Goal: Use online tool/utility: Utilize a website feature to perform a specific function

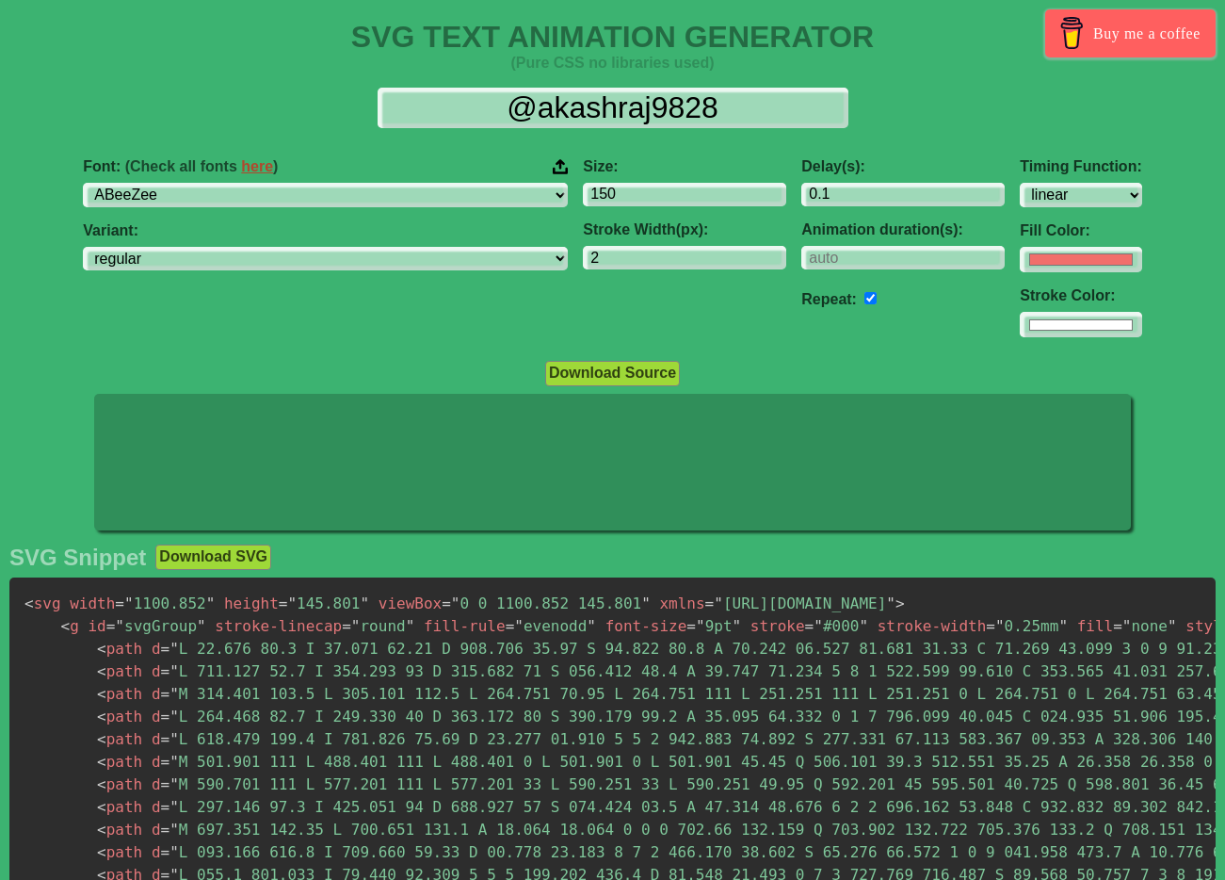
select select "linear"
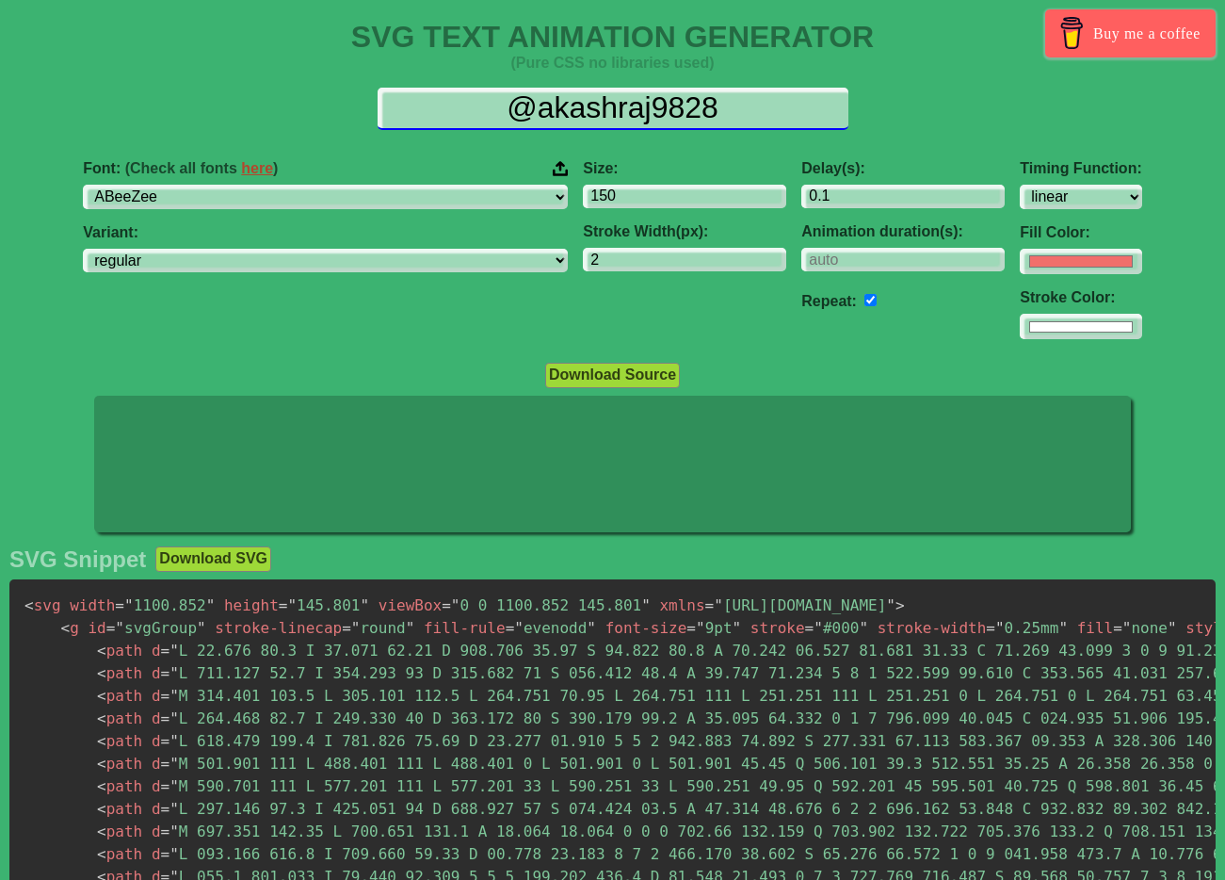
drag, startPoint x: 724, startPoint y: 108, endPoint x: 454, endPoint y: 104, distance: 270.4
click at [454, 104] on input "@akashraj9828" at bounding box center [613, 109] width 471 height 42
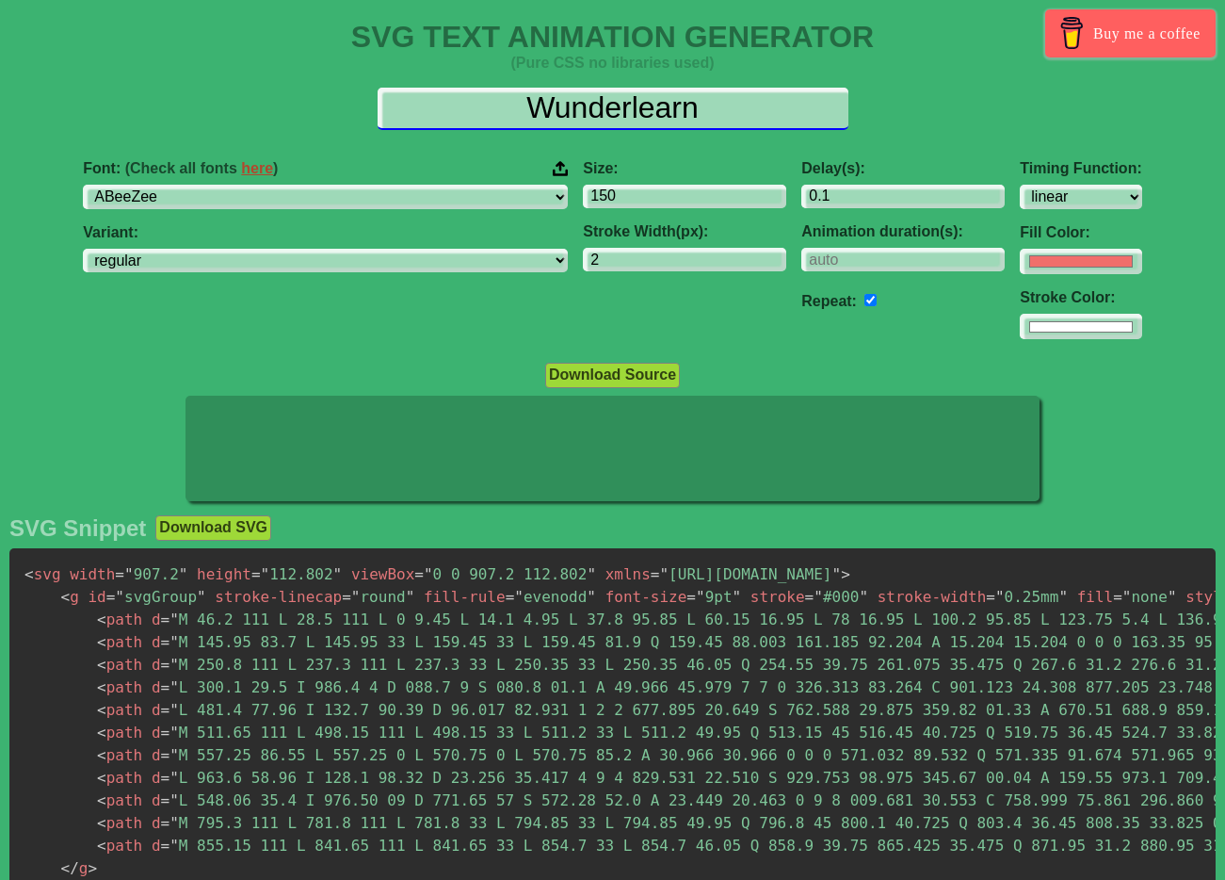
type input "Wunderlearn"
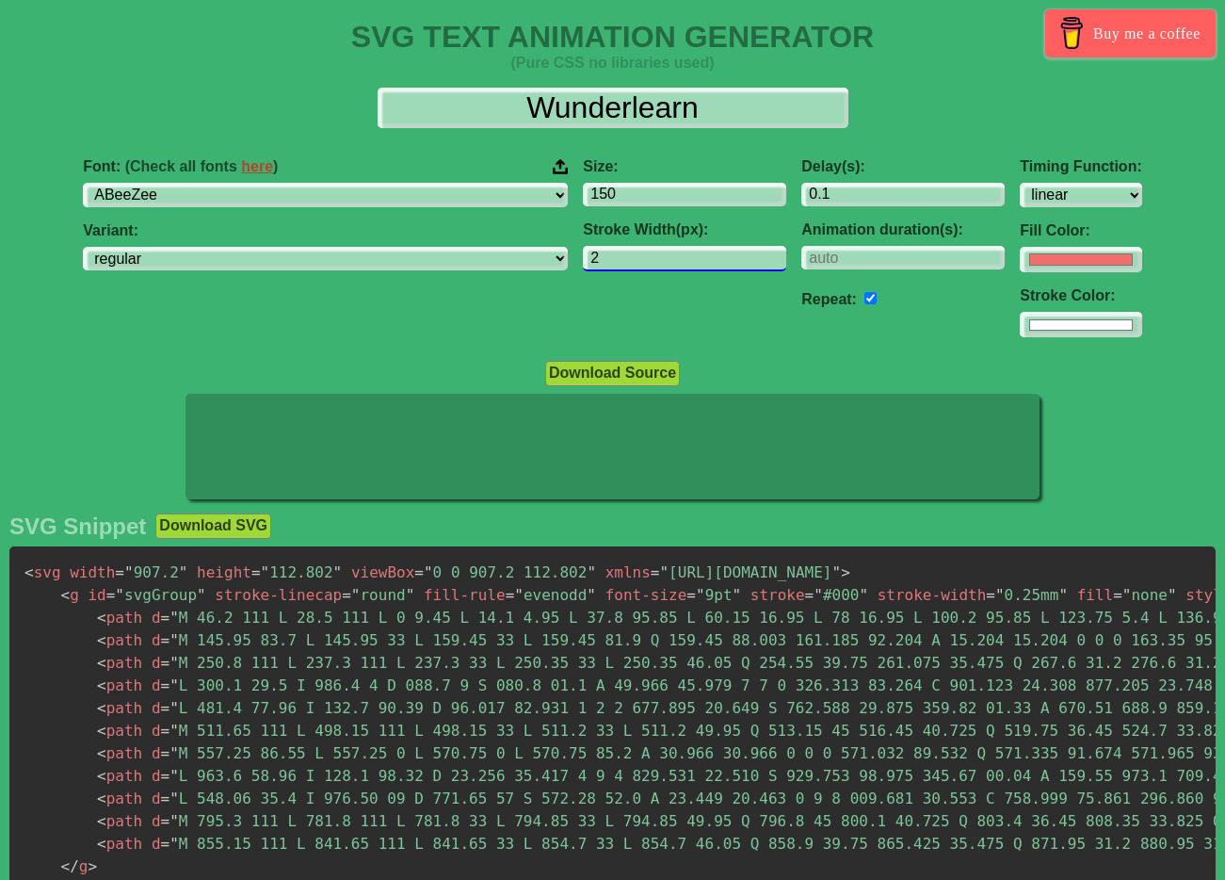
click at [583, 262] on input "2" at bounding box center [684, 258] width 203 height 25
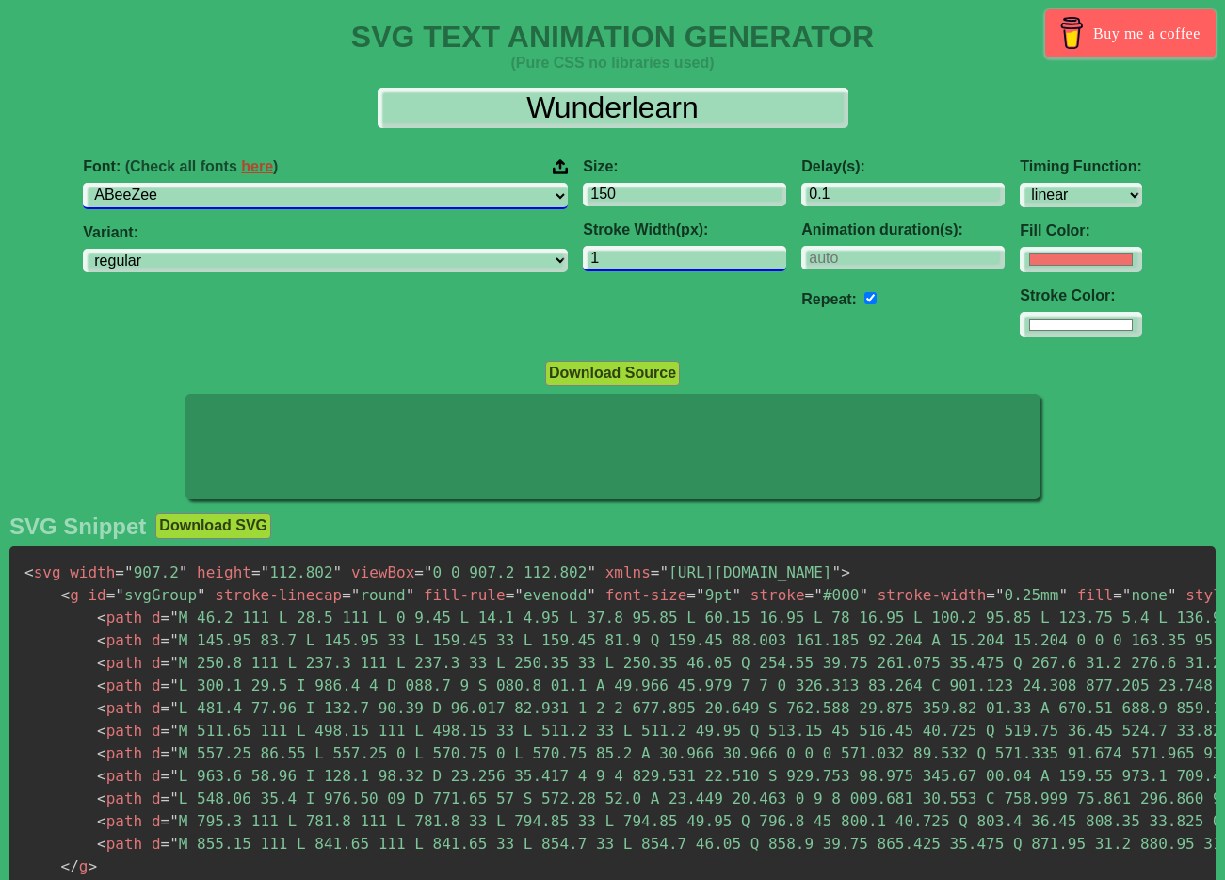
type input "1"
click at [421, 207] on select "ABeeZee [PERSON_NAME] Display AR One Sans [PERSON_NAME] Libre Aboreto Abril Fat…" at bounding box center [325, 195] width 485 height 25
select select "Playfair Display"
click at [229, 183] on select "ABeeZee [PERSON_NAME] Display AR One Sans [PERSON_NAME] Libre Aboreto Abril Fat…" at bounding box center [325, 195] width 485 height 25
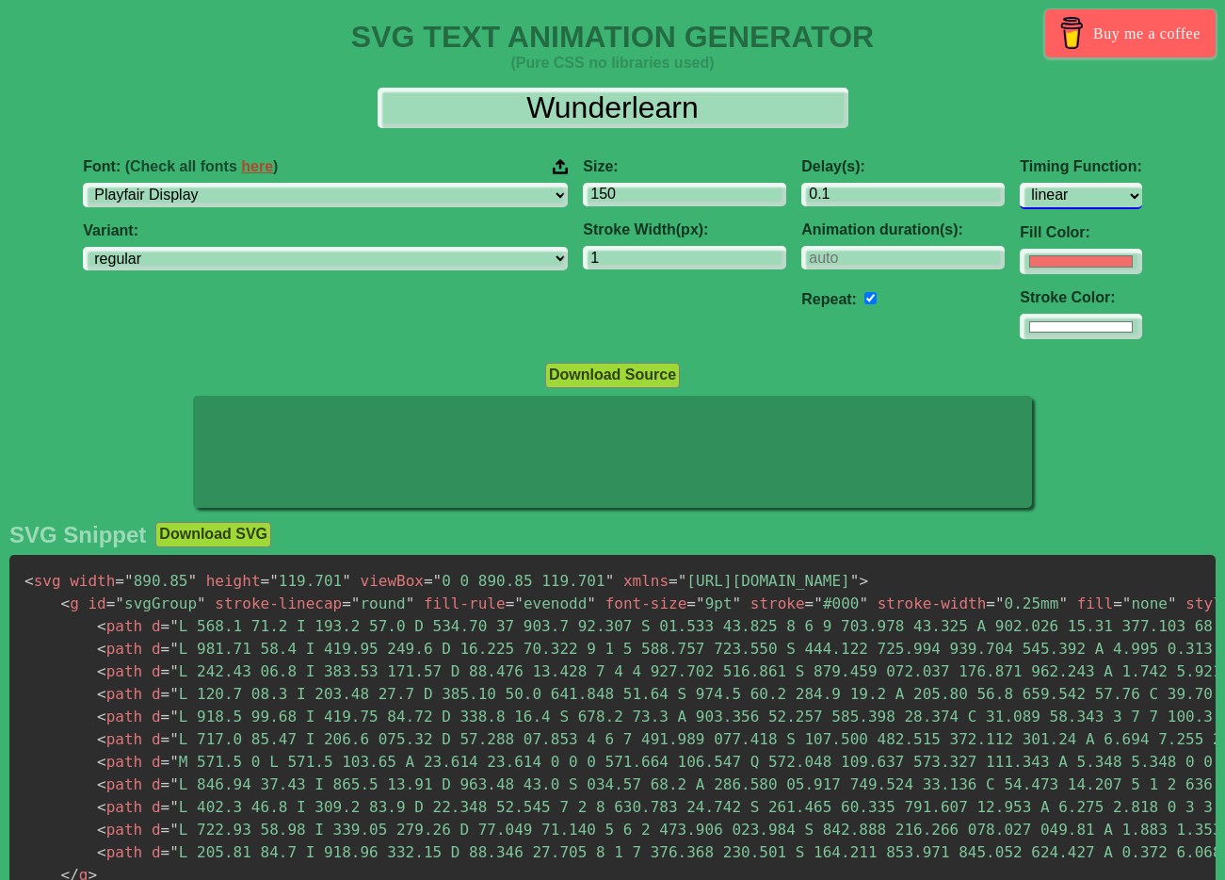
click at [1020, 199] on select "ease ease-in ease-out ease-in-out linear step-start step-end" at bounding box center [1081, 195] width 122 height 25
select select "ease-in-out"
click at [1020, 183] on select "ease ease-in ease-out ease-in-out linear step-start step-end" at bounding box center [1081, 195] width 122 height 25
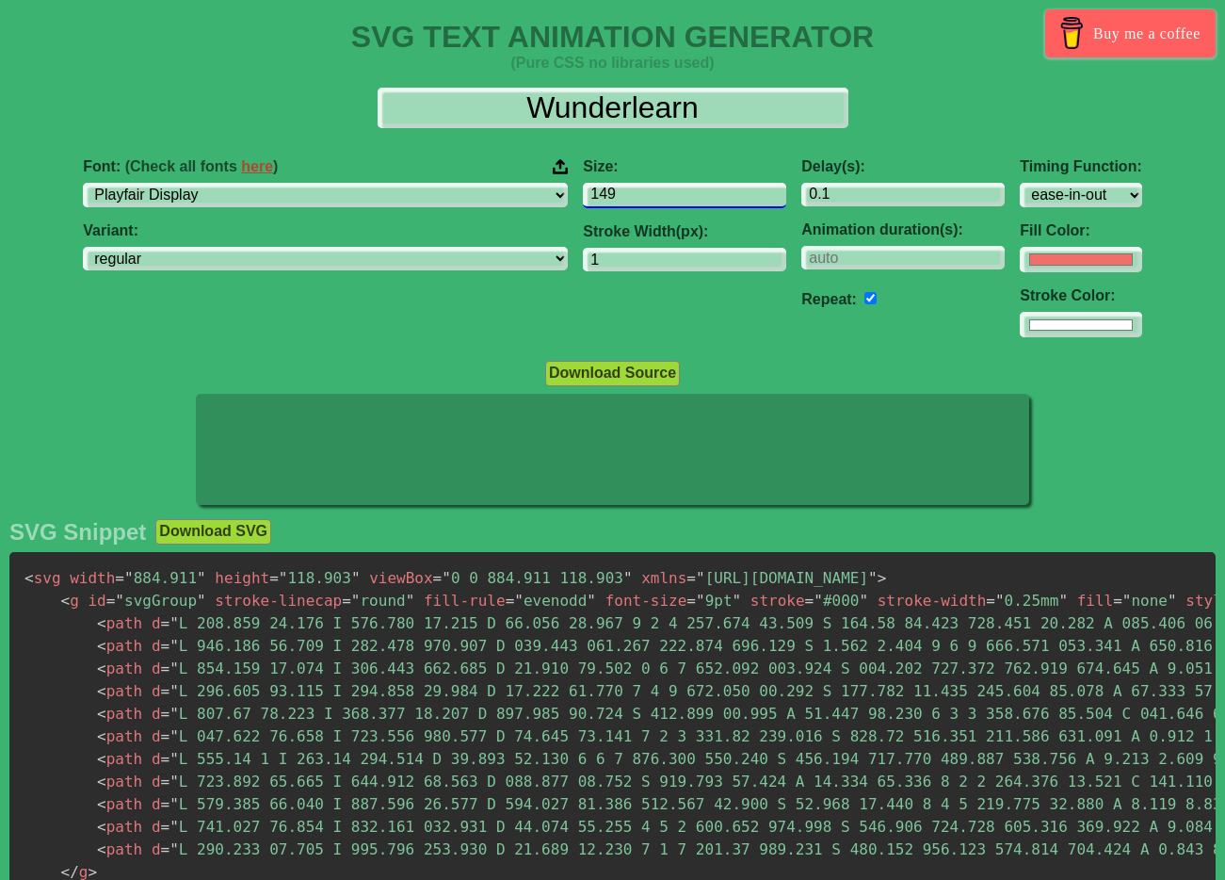
click at [656, 201] on input "149" at bounding box center [684, 195] width 203 height 25
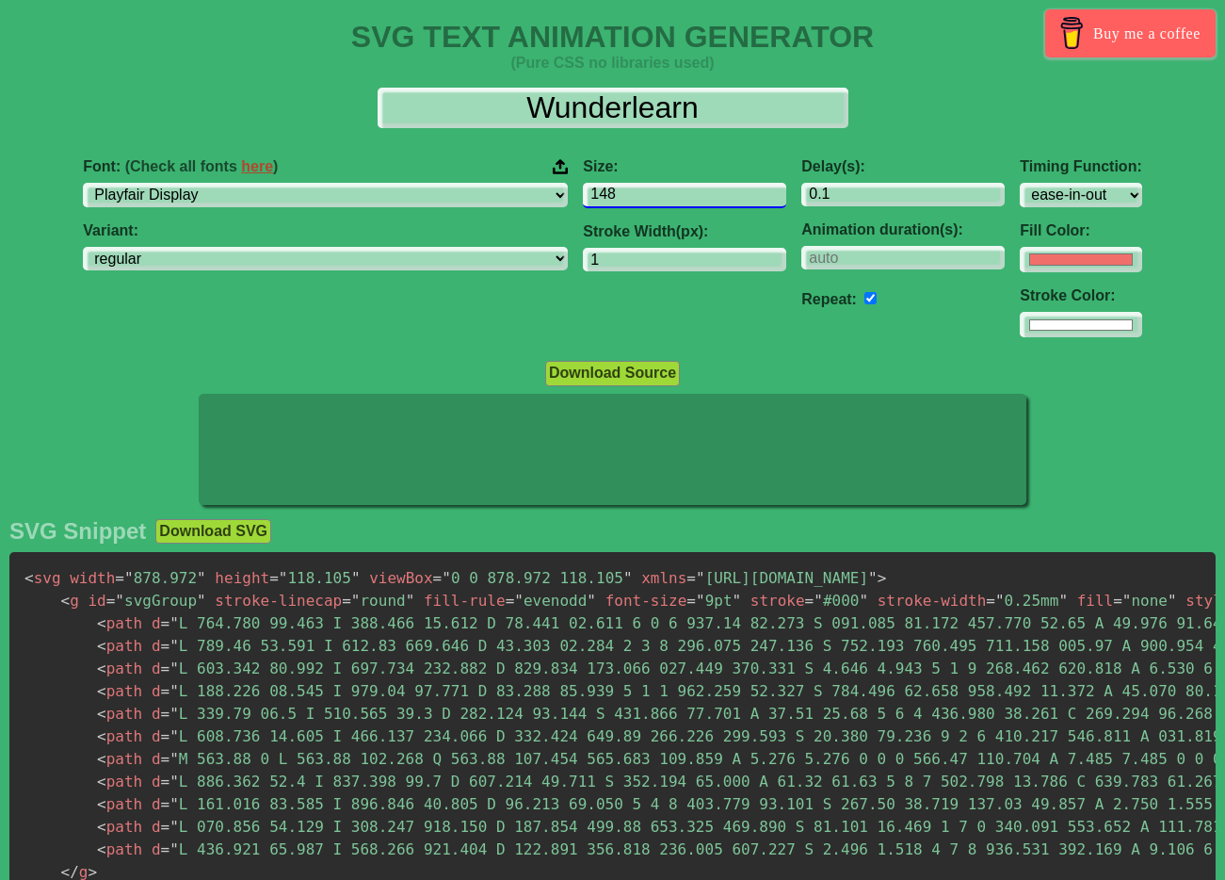
click at [656, 201] on input "148" at bounding box center [684, 195] width 203 height 25
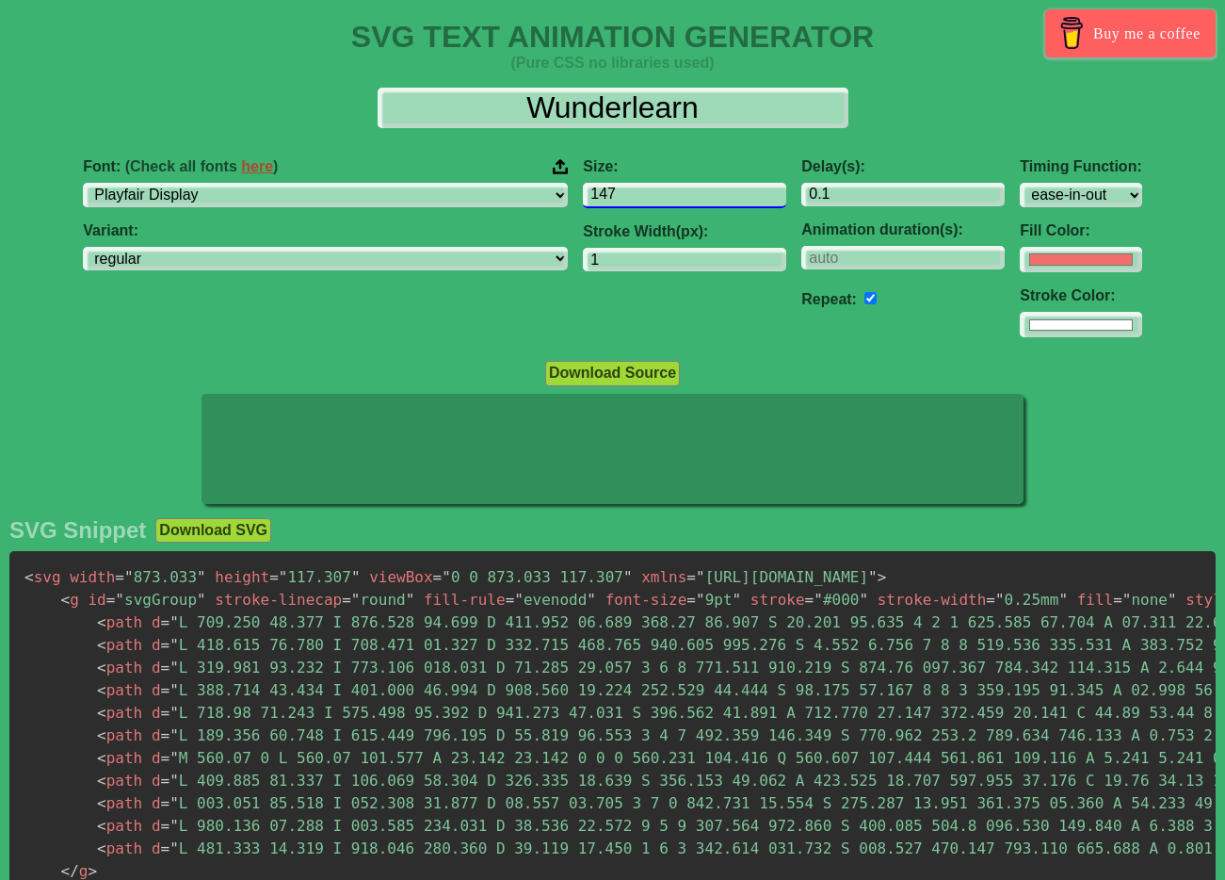
click at [656, 201] on input "147" at bounding box center [684, 195] width 203 height 25
click at [656, 201] on input "146" at bounding box center [684, 195] width 203 height 25
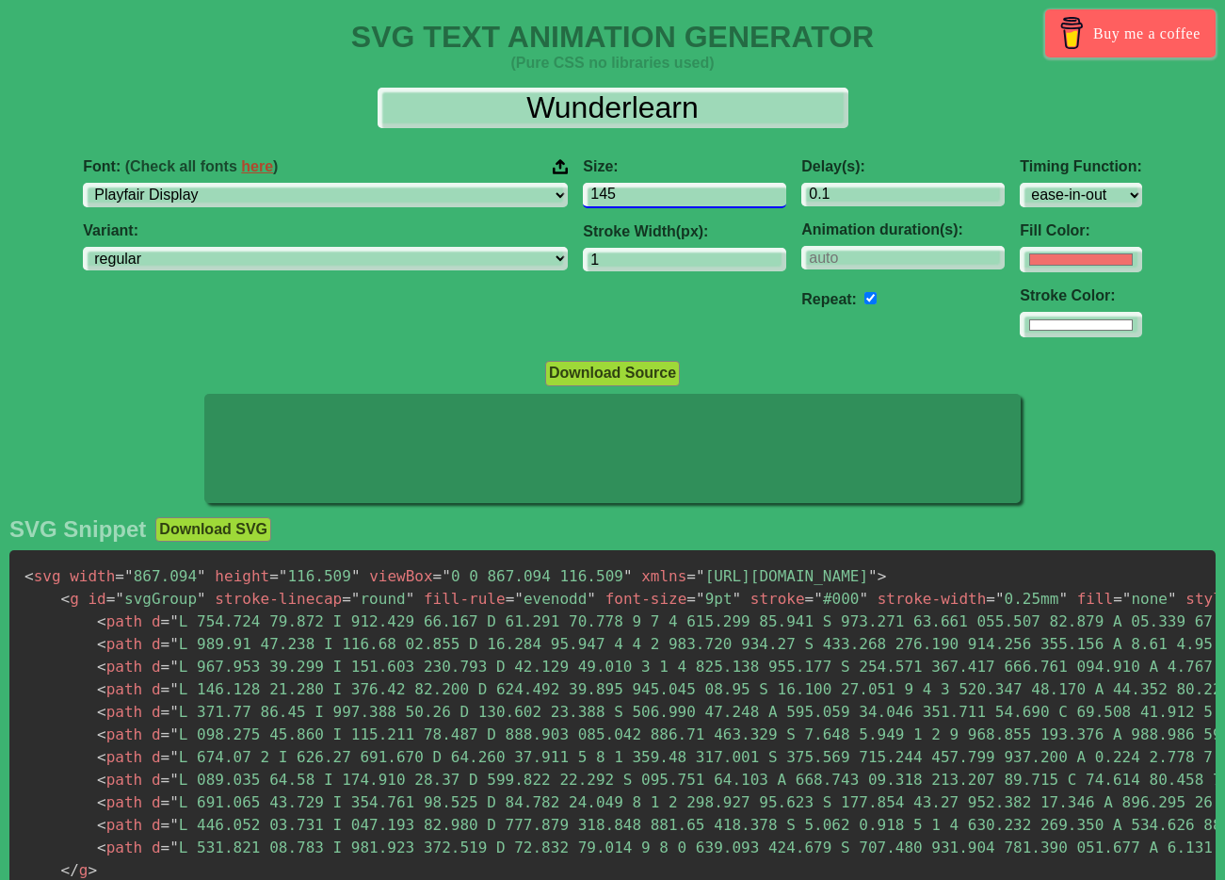
click at [656, 201] on input "145" at bounding box center [684, 195] width 203 height 25
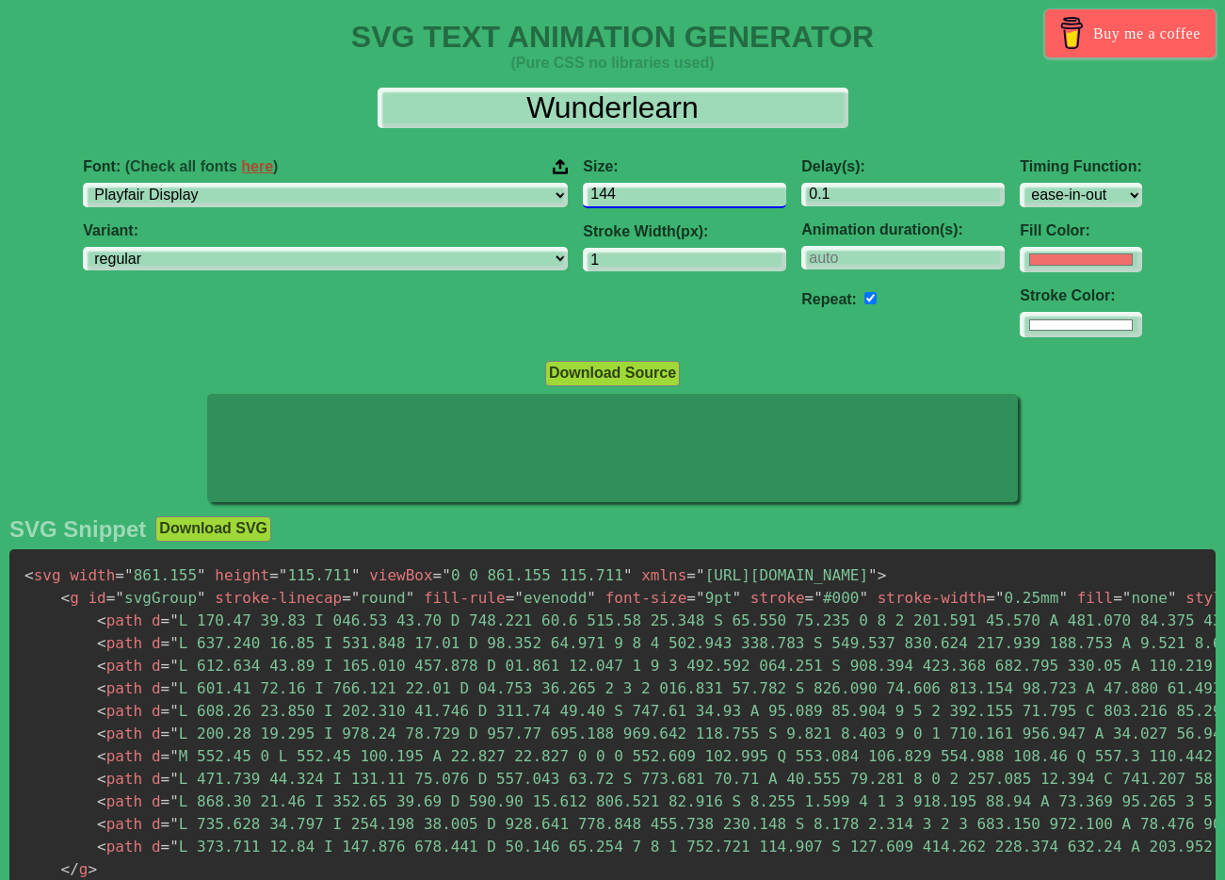
click at [656, 201] on input "144" at bounding box center [684, 195] width 203 height 25
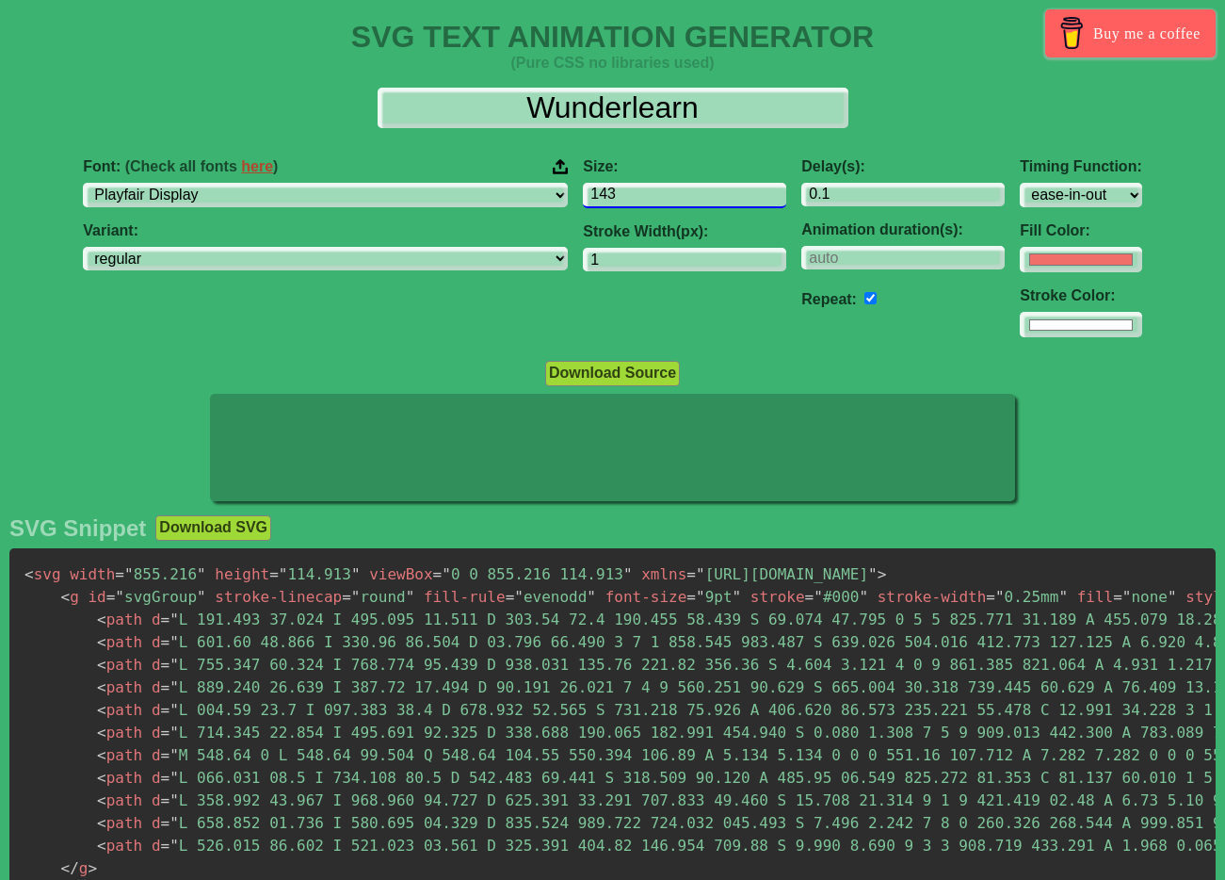
type input "143"
click at [656, 201] on input "143" at bounding box center [684, 195] width 203 height 25
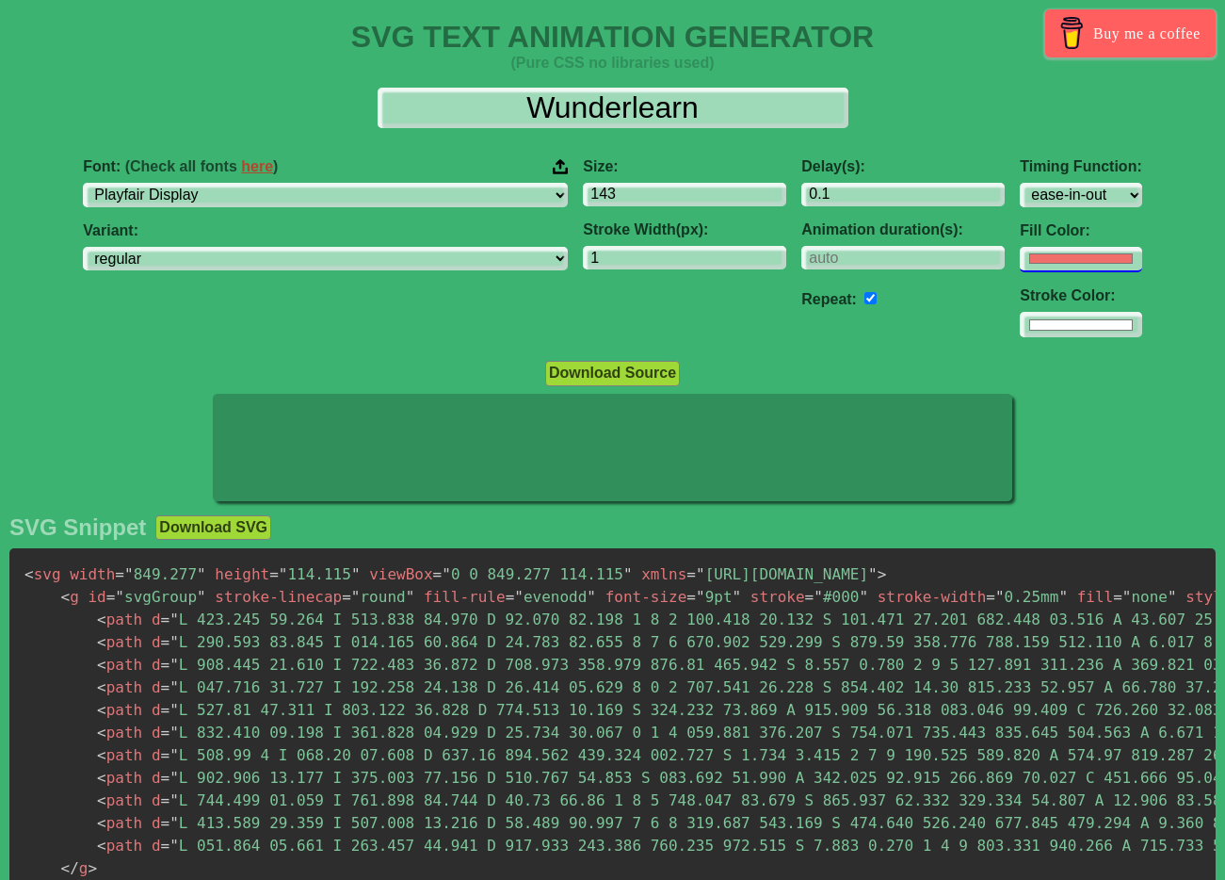
click at [1020, 266] on input "#f16f6b" at bounding box center [1081, 259] width 122 height 25
click at [1130, 227] on div "Font: (Check all fonts here ) ABeeZee [PERSON_NAME] Display AR One Sans [PERSON…" at bounding box center [612, 248] width 1225 height 210
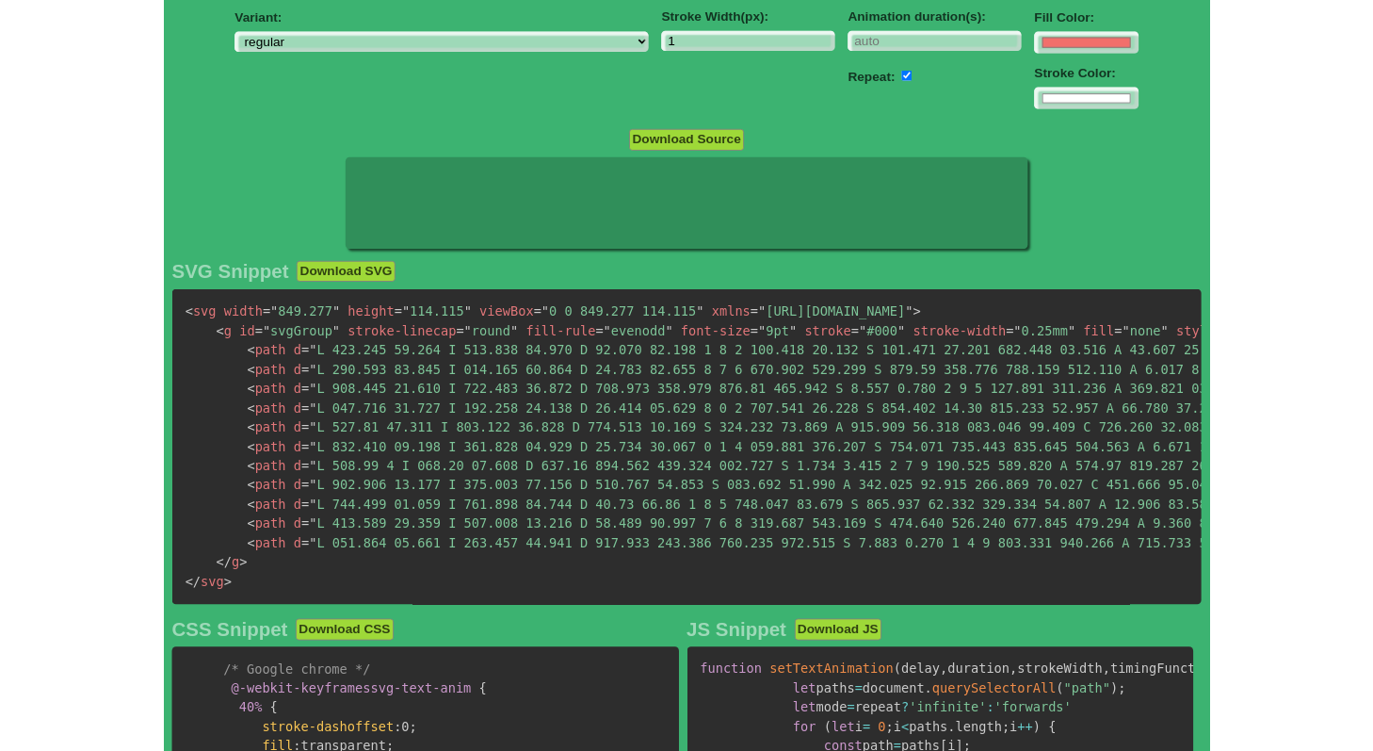
scroll to position [314, 0]
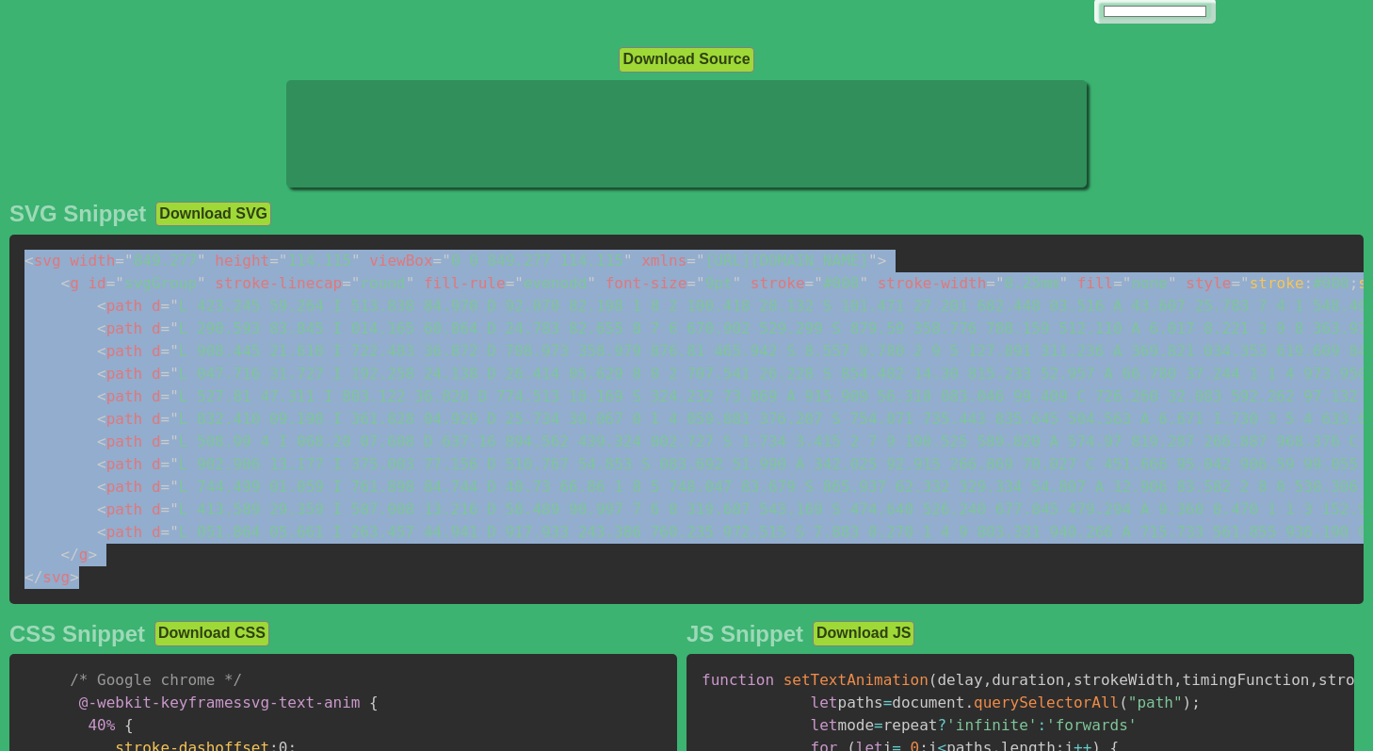
drag, startPoint x: 82, startPoint y: 580, endPoint x: 0, endPoint y: 258, distance: 332.4
copy code "< svg width = " 849.277 " height = " 114.115 " viewBox = " 0 0 849.277 114.115 …"
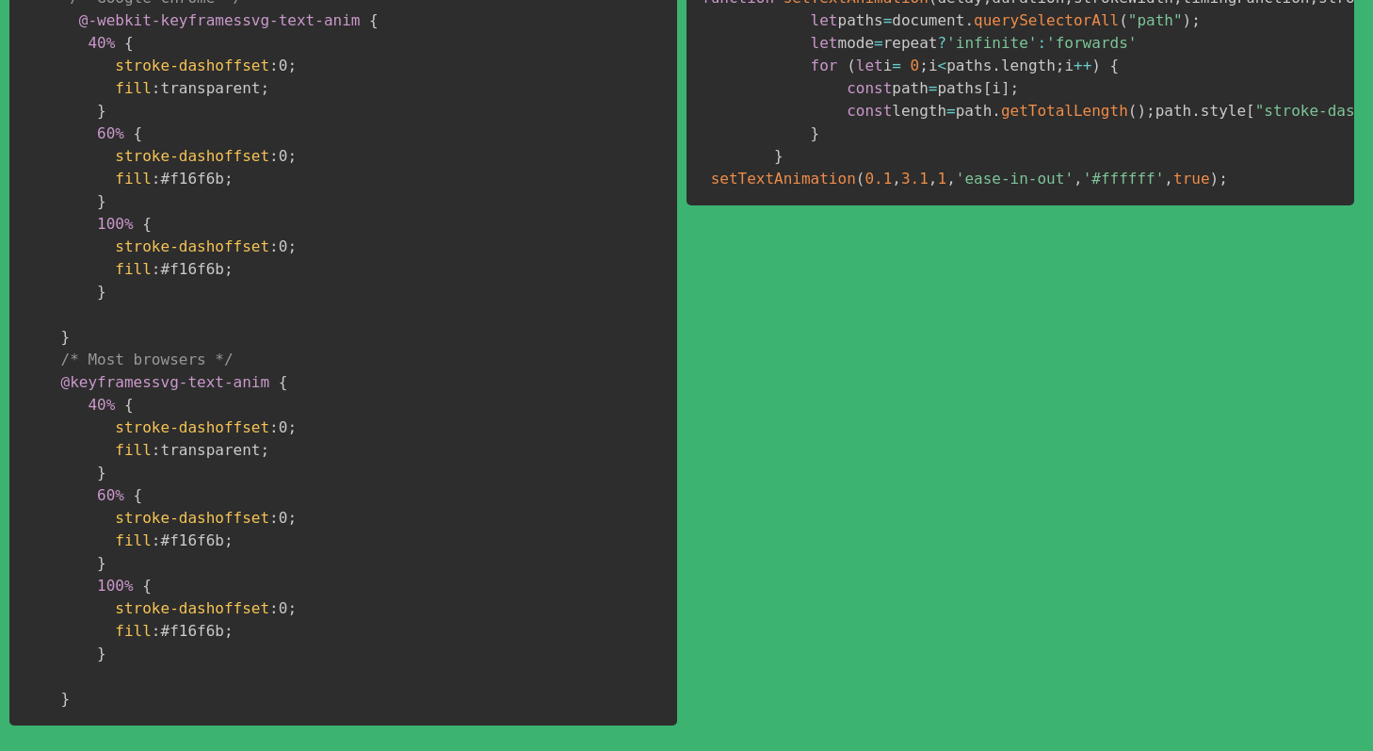
scroll to position [973, 0]
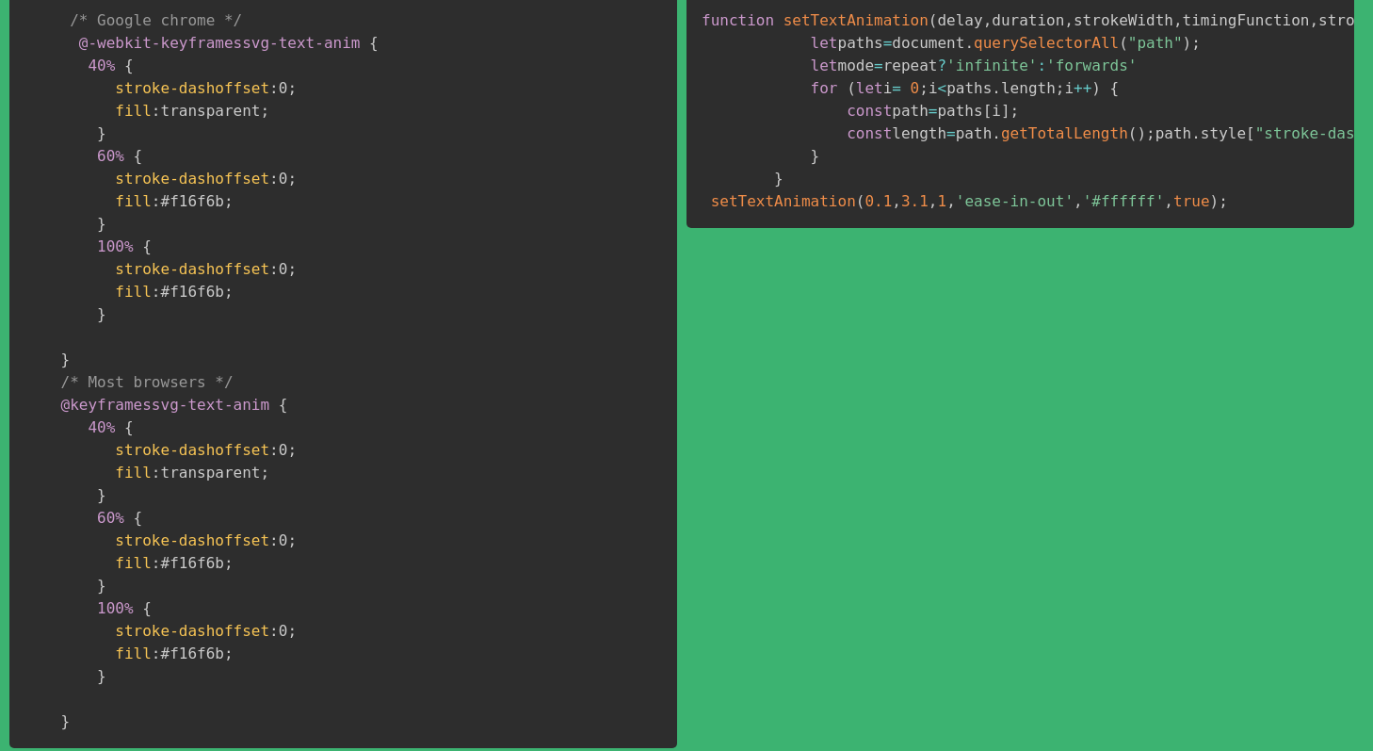
click at [416, 418] on pre "/* Google chrome */ @-webkit-keyframes svg-text-anim { 40% { stroke-dashoffset …" at bounding box center [343, 371] width 668 height 754
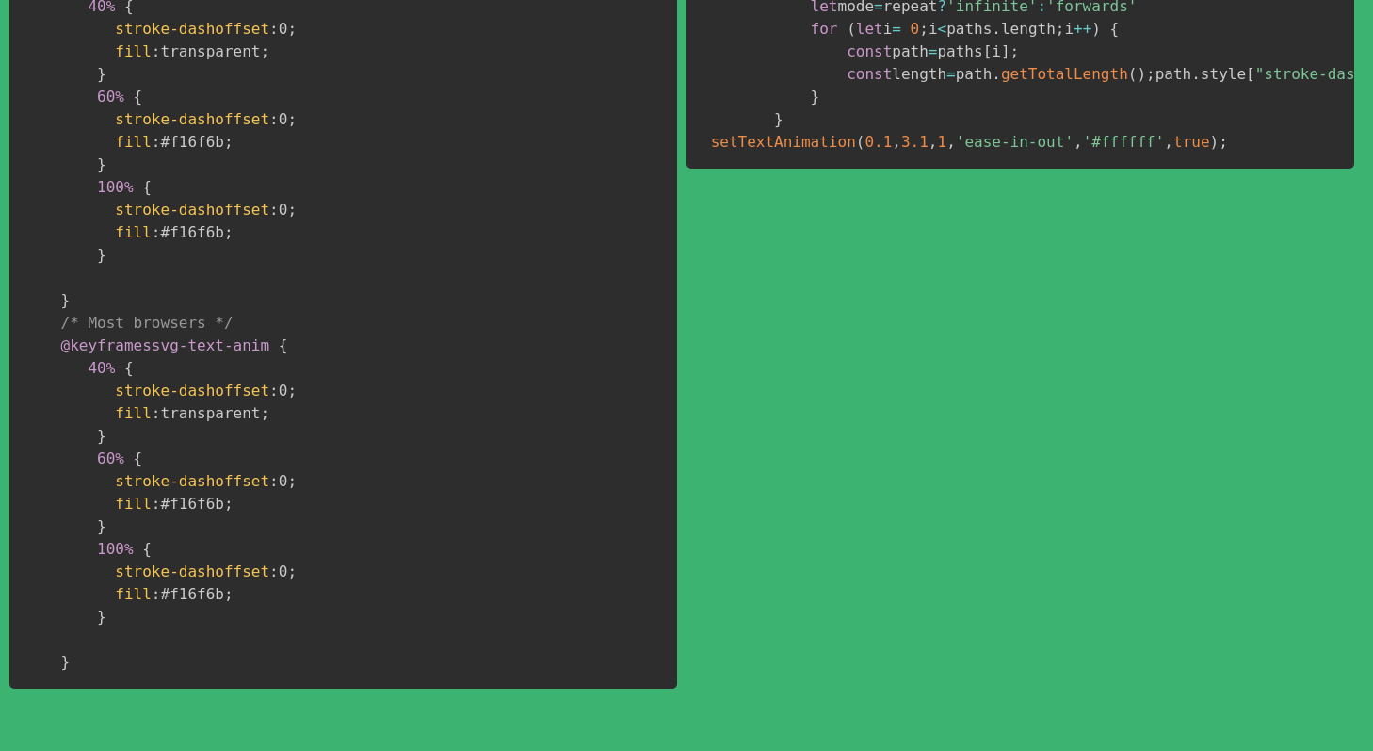
scroll to position [1096, 0]
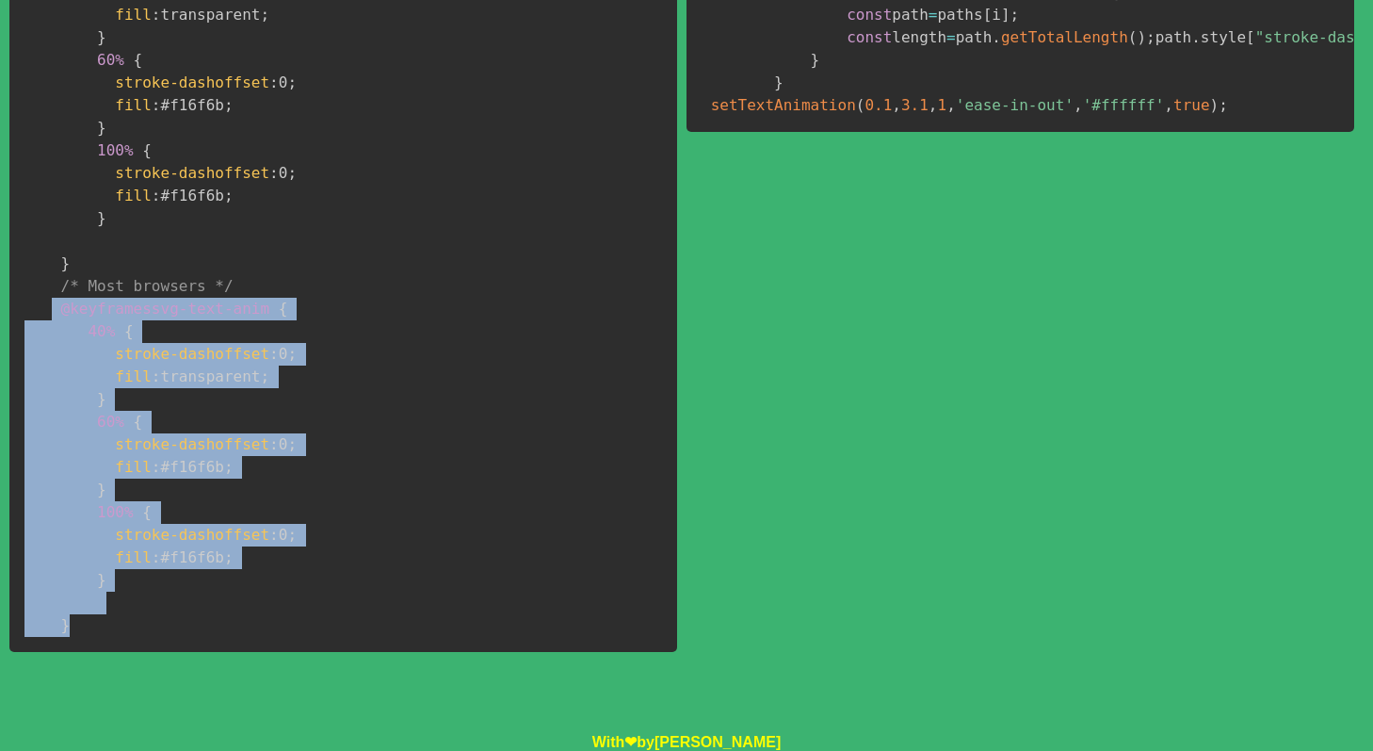
drag, startPoint x: 92, startPoint y: 612, endPoint x: 51, endPoint y: 301, distance: 313.6
click at [51, 301] on pre "/* Google chrome */ @-webkit-keyframes svg-text-anim { 40% { stroke-dashoffset …" at bounding box center [343, 275] width 668 height 754
copy code "@keyframes svg-text-anim { 40% { stroke-dashoffset : 0 ; fill : transparent ; }…"
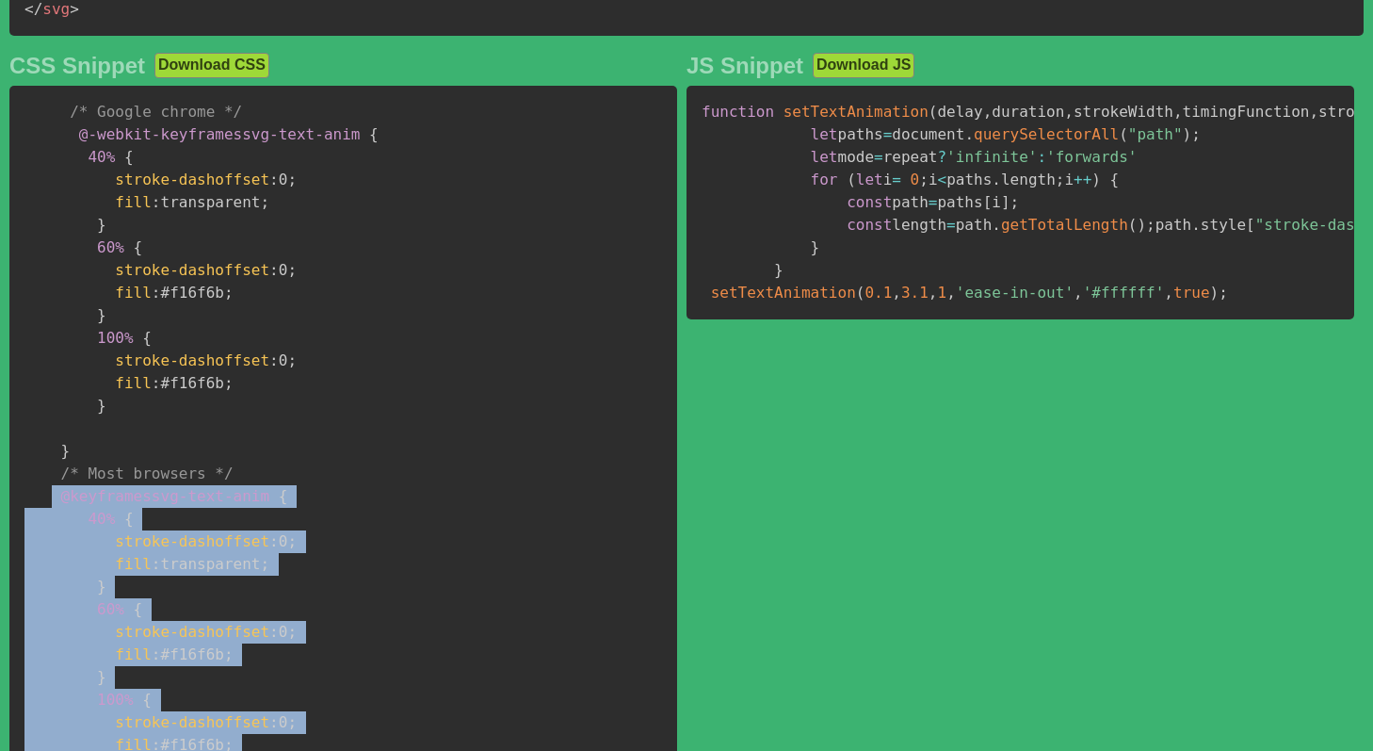
scroll to position [848, 0]
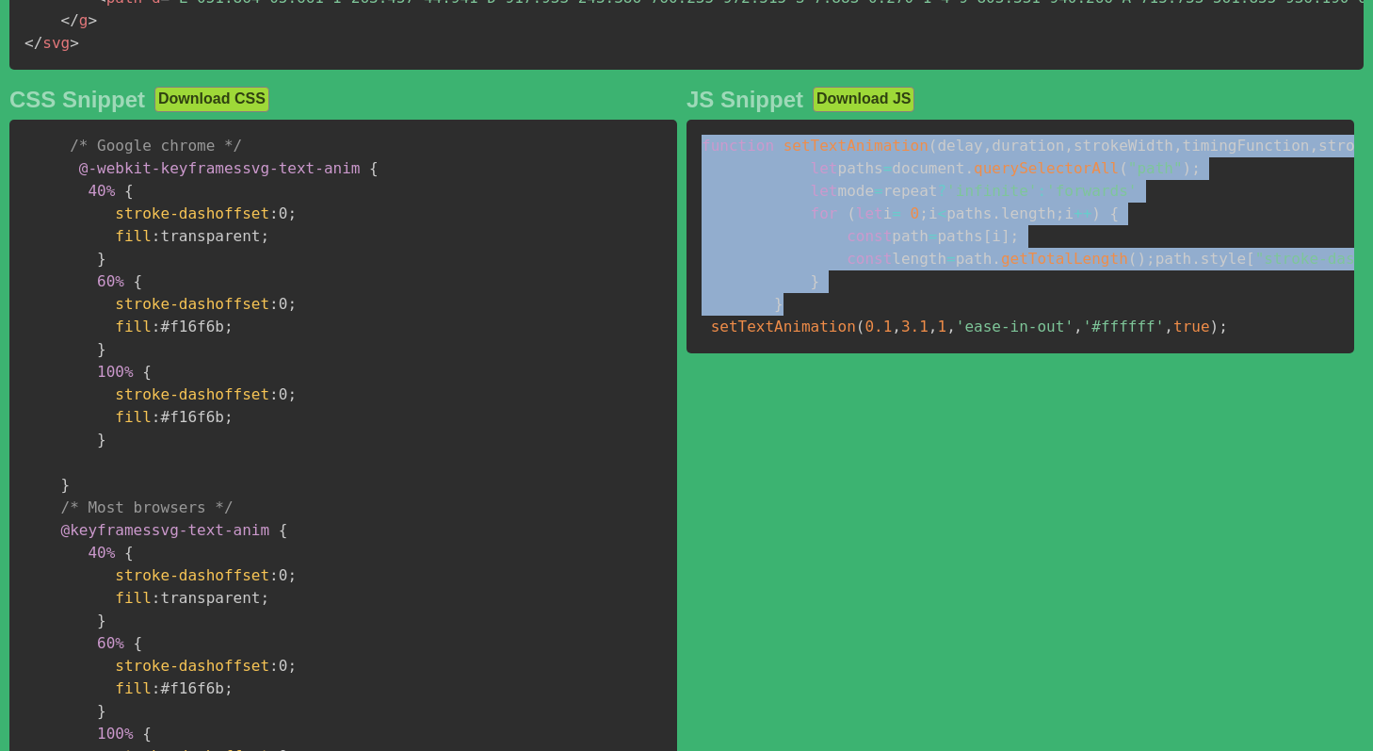
drag, startPoint x: 816, startPoint y: 459, endPoint x: 686, endPoint y: 160, distance: 325.6
click at [686, 160] on div "SVG Snippet Download SVG < svg width = " 849.277 " height = " 114.115 " viewBox…" at bounding box center [686, 273] width 1373 height 1233
copy code "function setTextAnimation ( delay , duration , strokeWidth , timingFunction , s…"
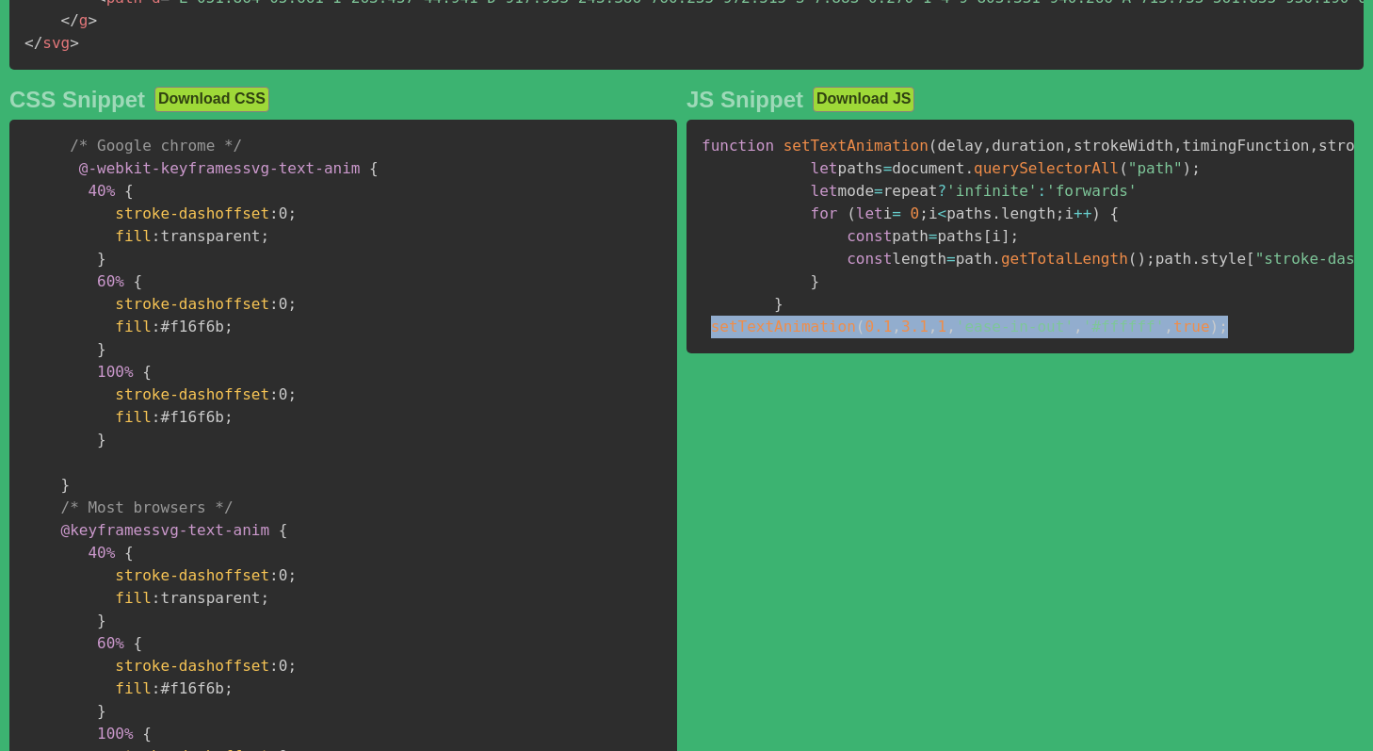
drag, startPoint x: 1186, startPoint y: 489, endPoint x: 714, endPoint y: 485, distance: 471.9
click at [714, 353] on pre "function setTextAnimation ( delay , duration , strokeWidth , timingFunction , s…" at bounding box center [1021, 237] width 668 height 234
copy code "setTextAnimation ( 0.1 , 3.1 , 1 , 'ease-in-out' , '#ffffff' , true ) ;"
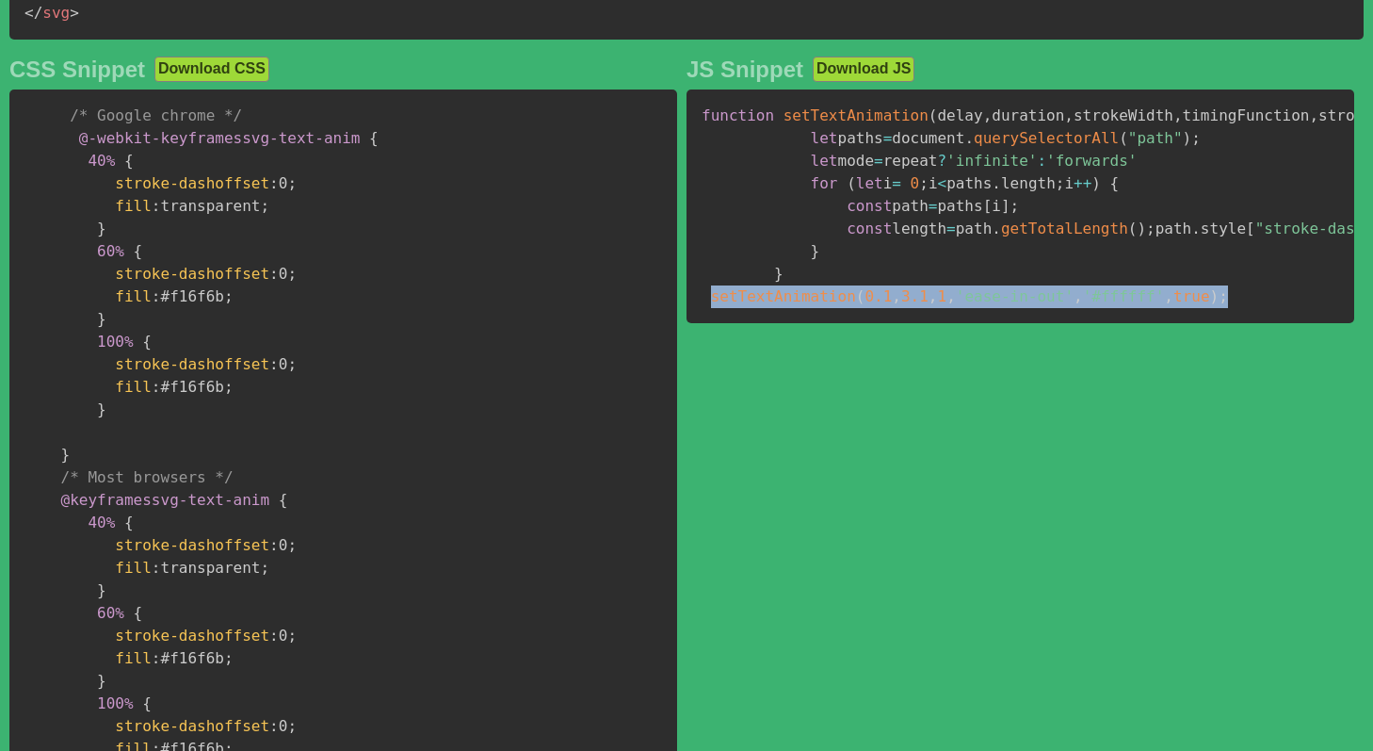
scroll to position [859, 0]
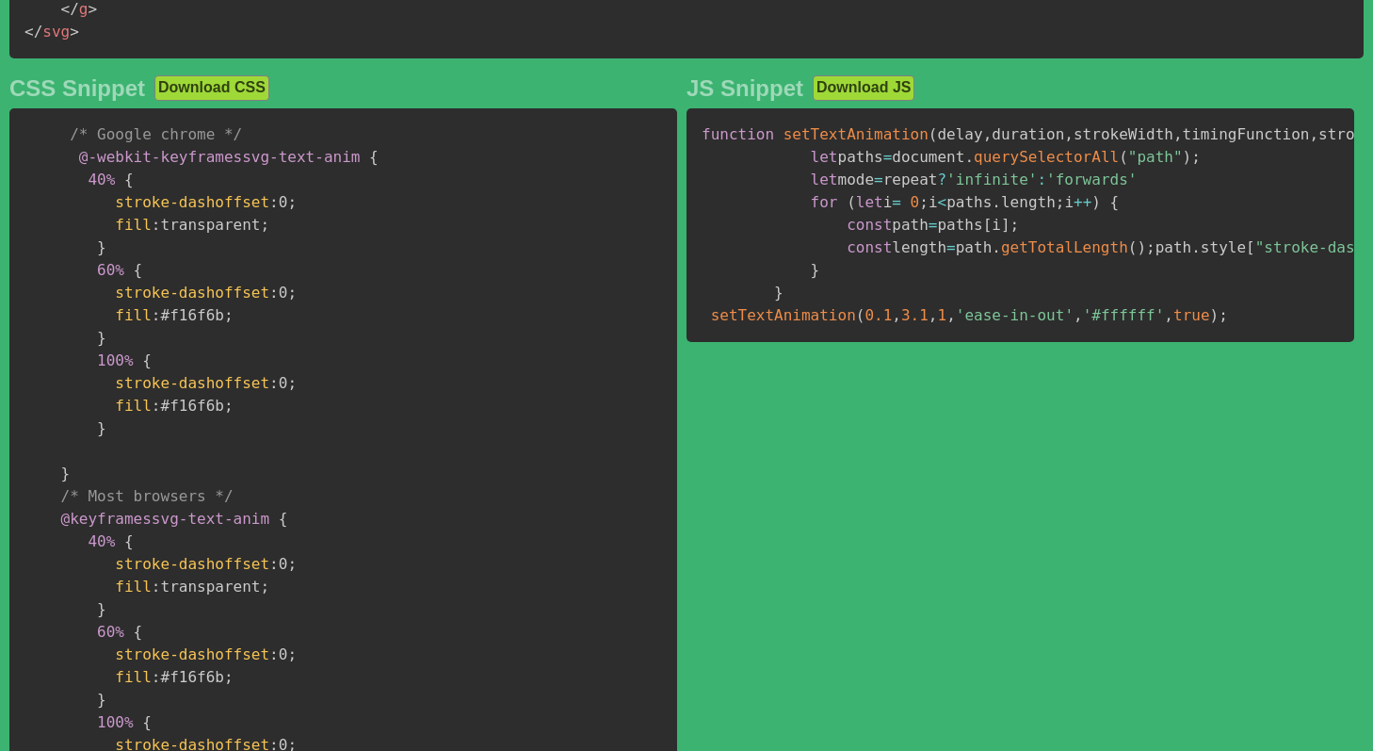
click at [1224, 186] on pre "function setTextAnimation ( delay , duration , strokeWidth , timingFunction , s…" at bounding box center [1021, 225] width 668 height 234
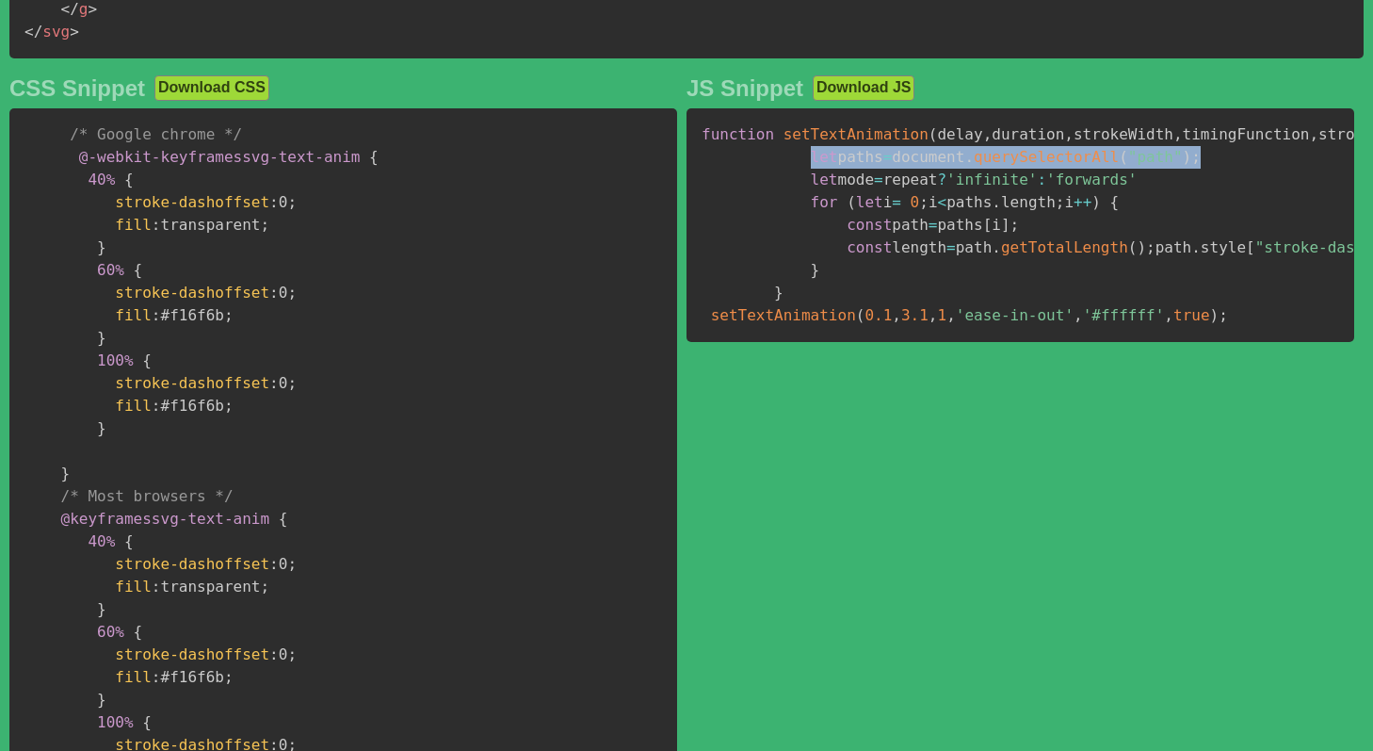
drag, startPoint x: 1253, startPoint y: 172, endPoint x: 811, endPoint y: 175, distance: 441.8
click at [811, 175] on pre "function setTextAnimation ( delay , duration , strokeWidth , timingFunction , s…" at bounding box center [1021, 225] width 668 height 234
copy code "let paths = document . querySelectorAll ( "path" ) ;"
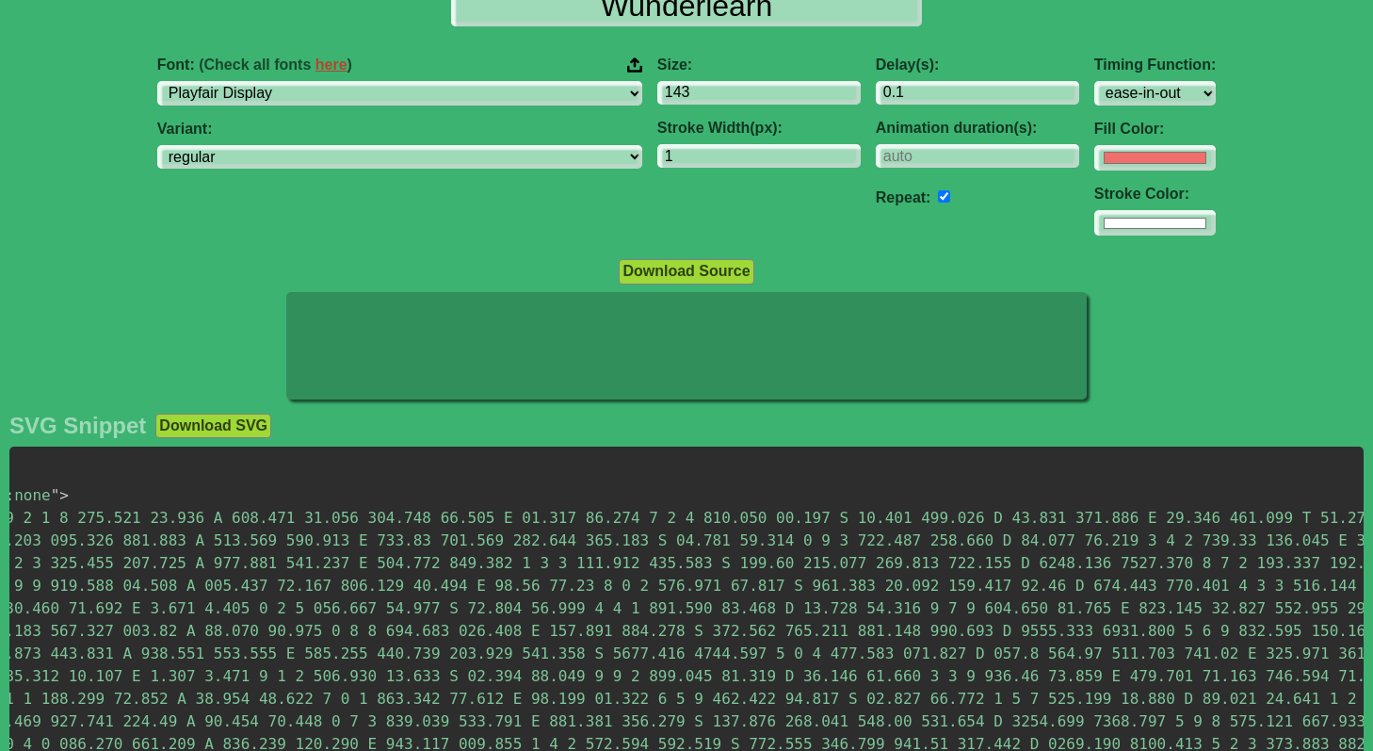
scroll to position [0, 1467]
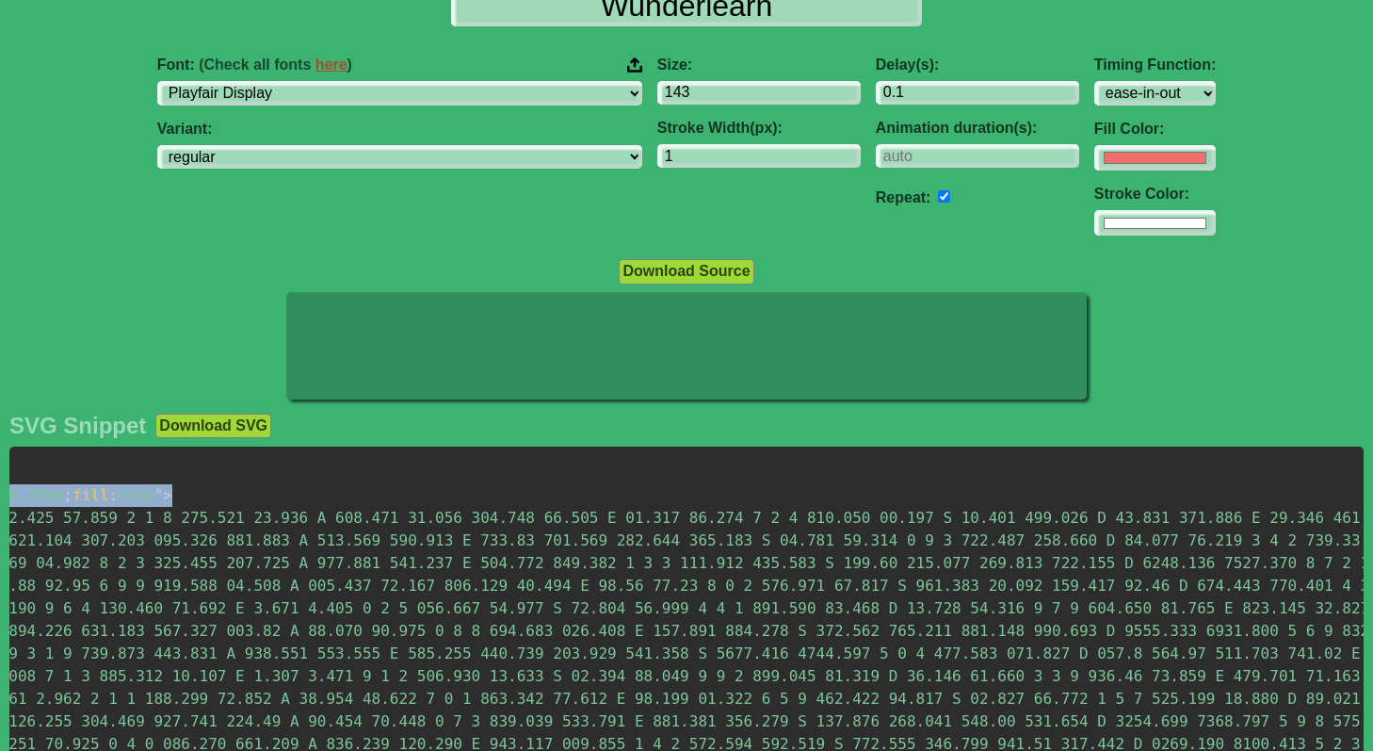
drag, startPoint x: 51, startPoint y: 478, endPoint x: 193, endPoint y: 497, distance: 143.6
click at [193, 497] on pre "< svg width = " 849.277 " height = " 114.115 " viewBox = " 0 0 849.277 114.115 …" at bounding box center [686, 630] width 1354 height 369
copy span "< g id = " svgGroup " stroke-linecap = " round " fill-rule = " evenodd " font-s…"
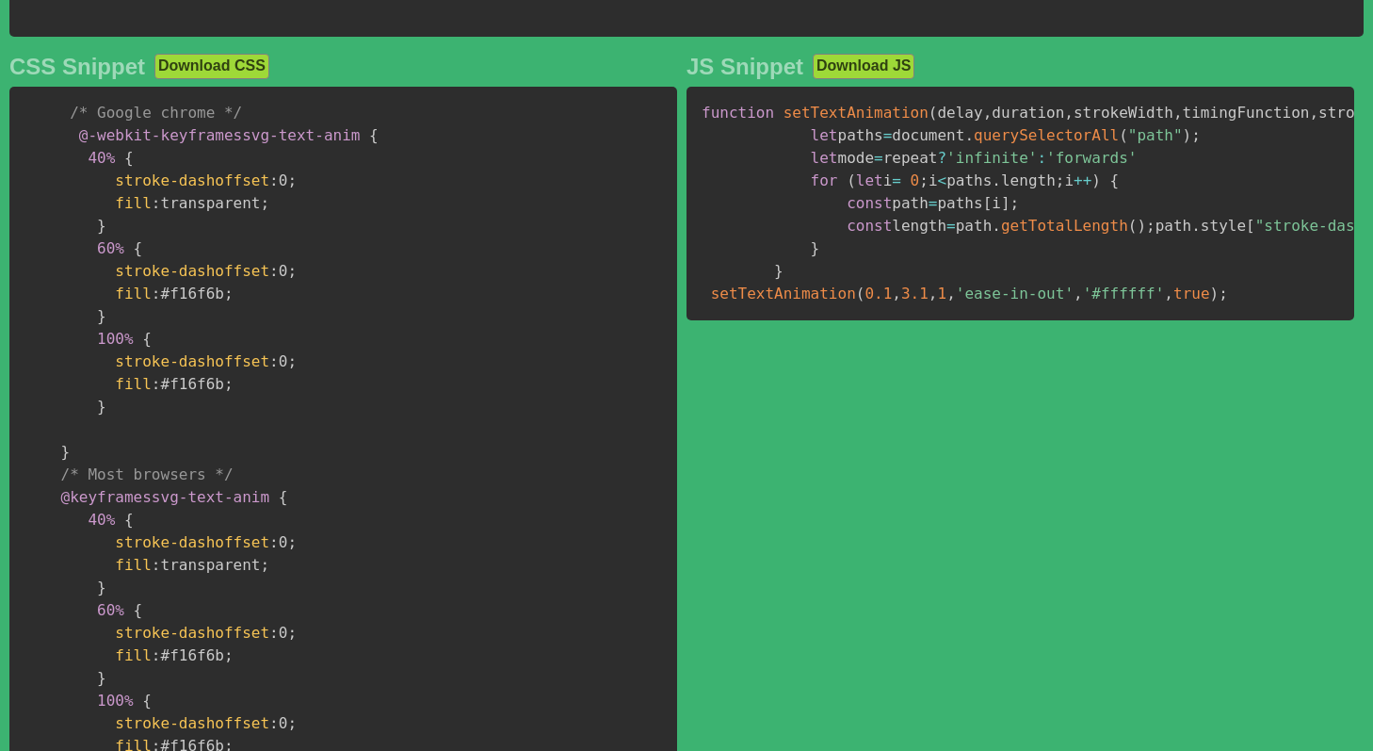
scroll to position [875, 0]
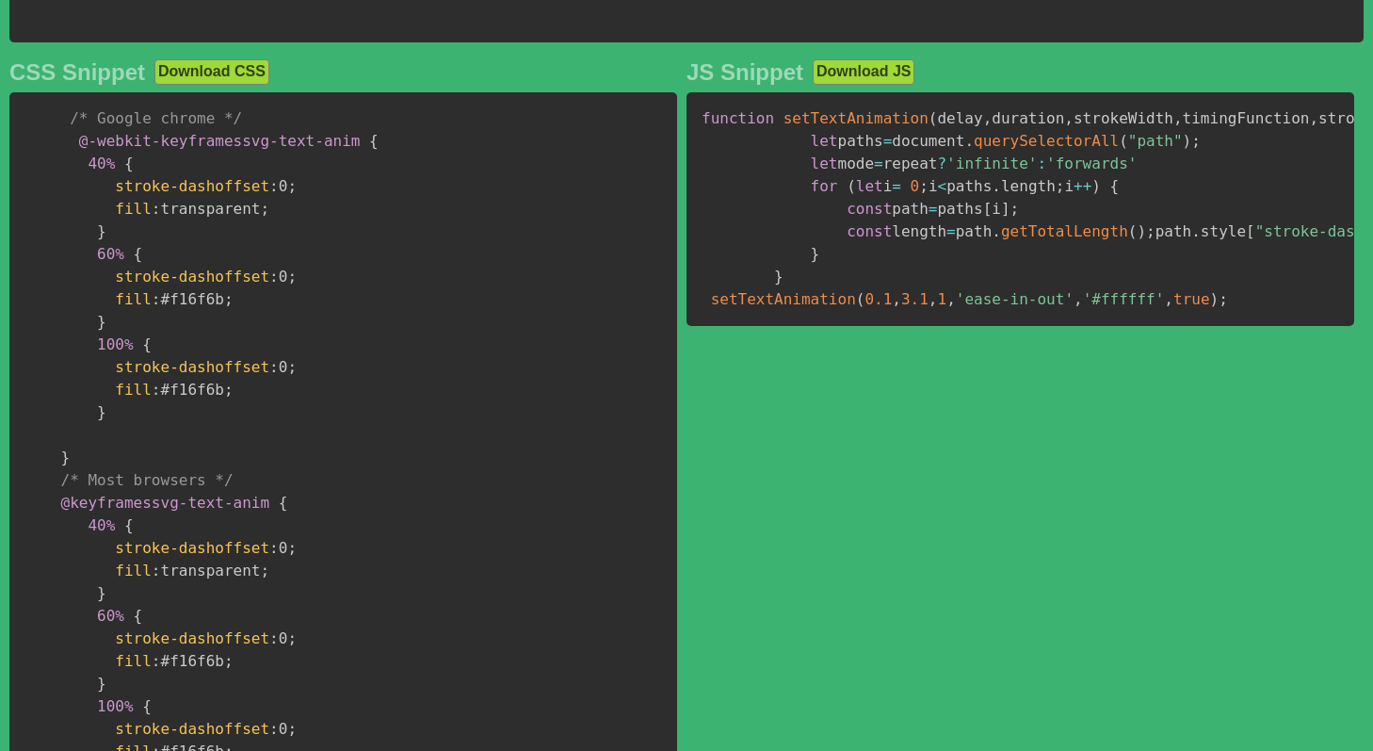
click at [808, 326] on pre "function setTextAnimation ( delay , duration , strokeWidth , timingFunction , s…" at bounding box center [1021, 209] width 668 height 234
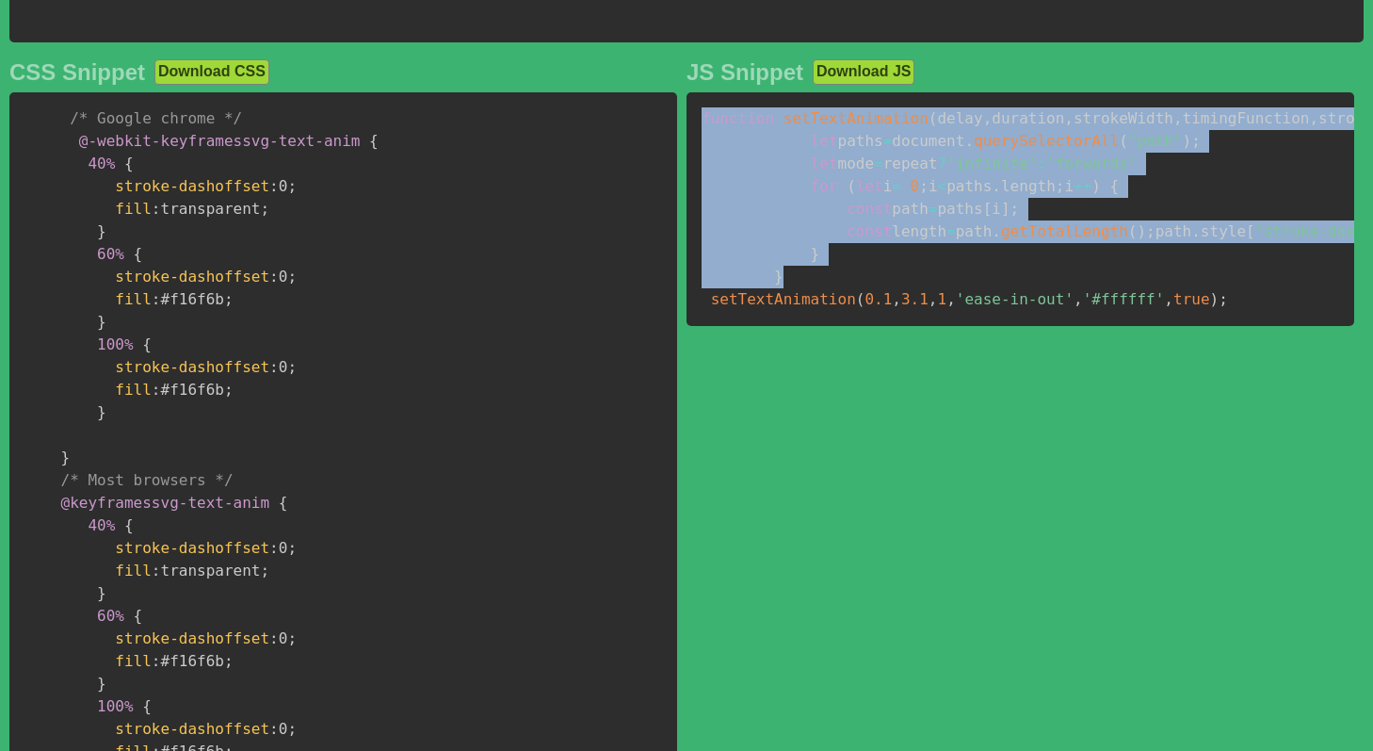
drag, startPoint x: 779, startPoint y: 409, endPoint x: 693, endPoint y: 137, distance: 285.4
click at [693, 137] on pre "function setTextAnimation ( delay , duration , strokeWidth , timingFunction , s…" at bounding box center [1021, 209] width 668 height 234
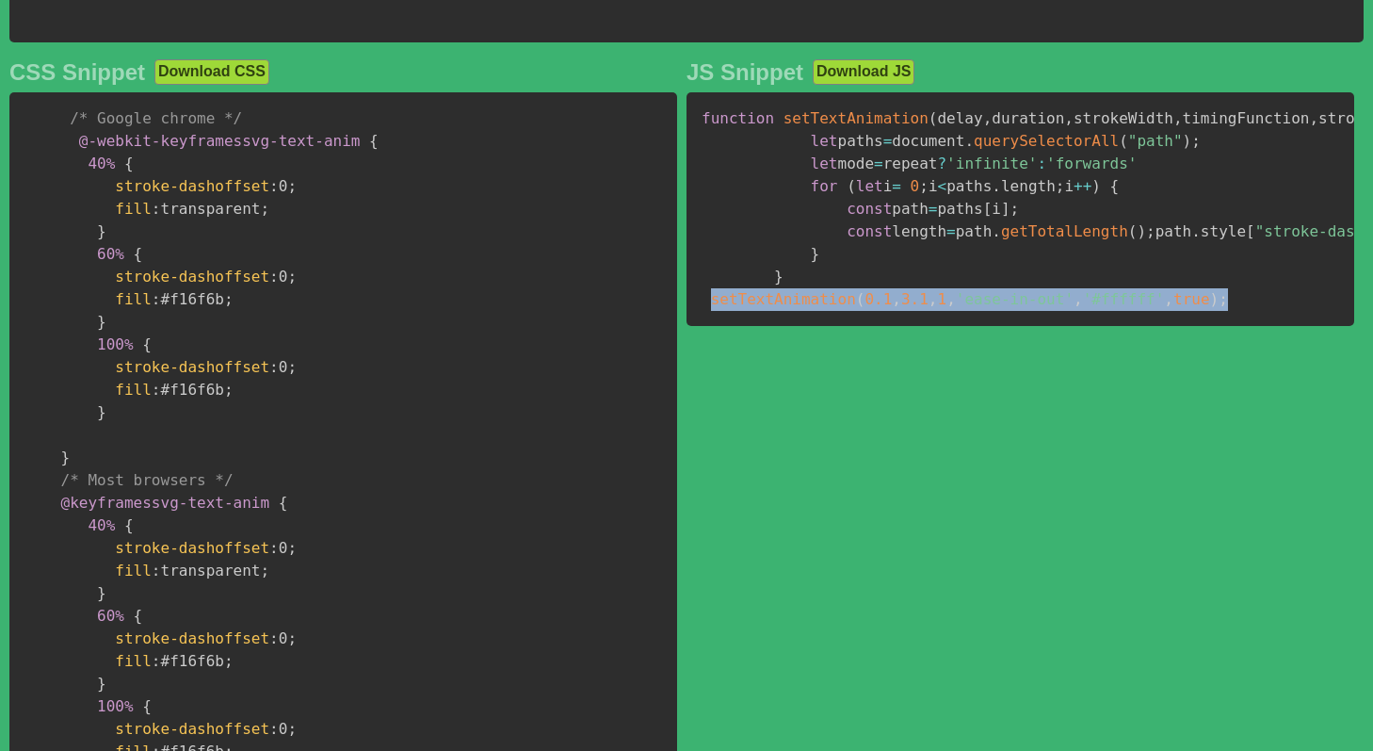
drag, startPoint x: 1257, startPoint y: 459, endPoint x: 713, endPoint y: 453, distance: 544.4
click at [713, 326] on pre "function setTextAnimation ( delay , duration , strokeWidth , timingFunction , s…" at bounding box center [1021, 209] width 668 height 234
copy code "setTextAnimation ( 0.1 , 3.1 , 1 , 'ease-in-out' , '#ffffff' , true ) ;"
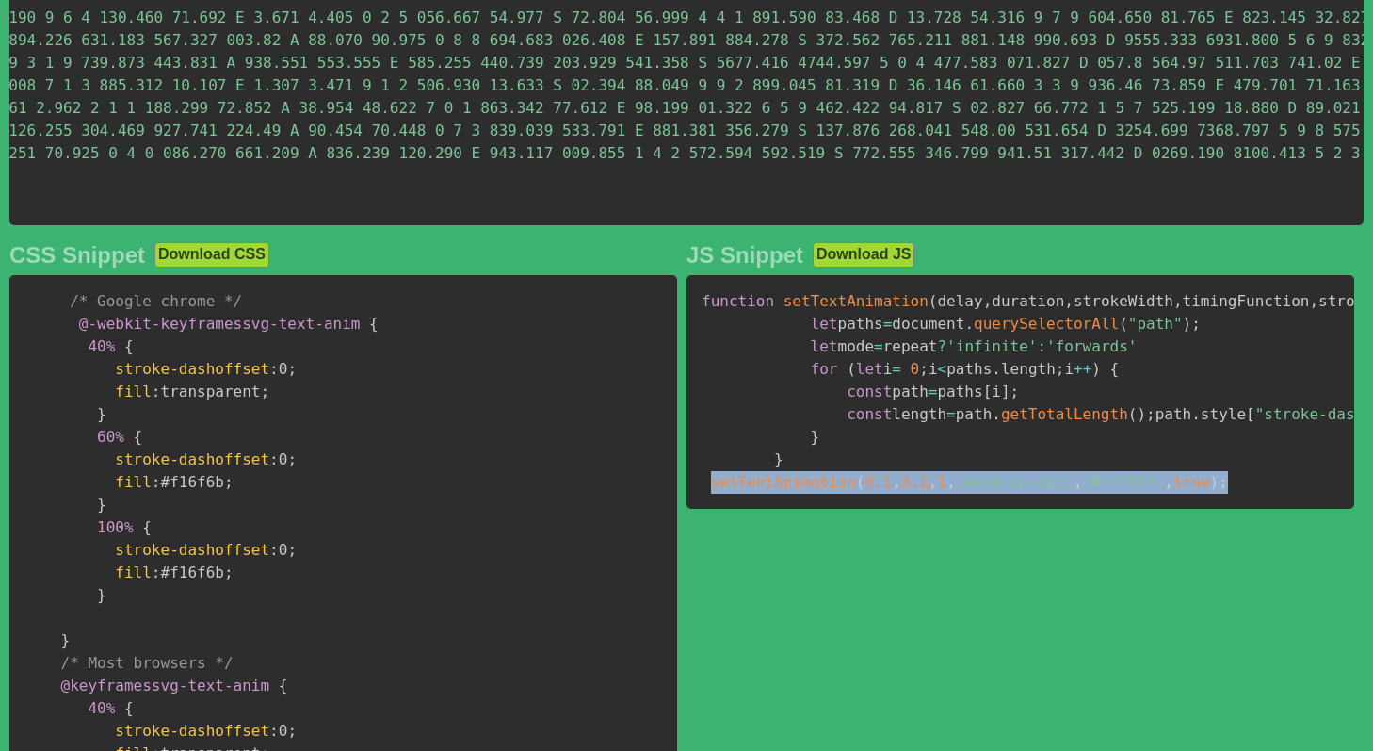
scroll to position [692, 0]
copy code "setTextAnimation ( 0.1 , 3.1 , 1 , 'ease-in-out' , '#ffffff' , true ) ;"
